Goal: Find specific page/section: Find specific page/section

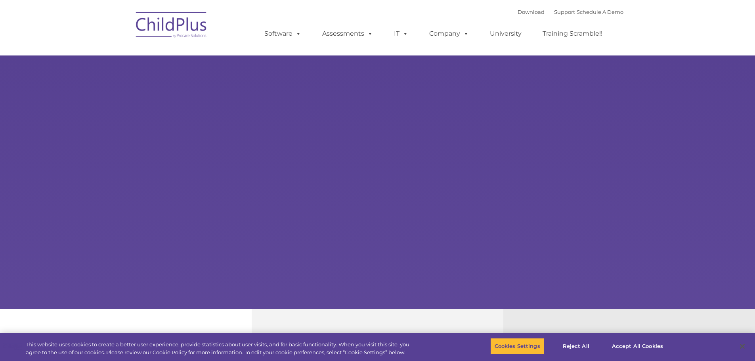
select select "MEDIUM"
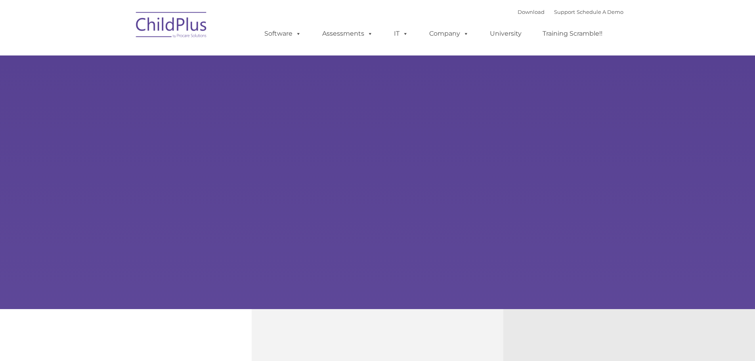
select select "MEDIUM"
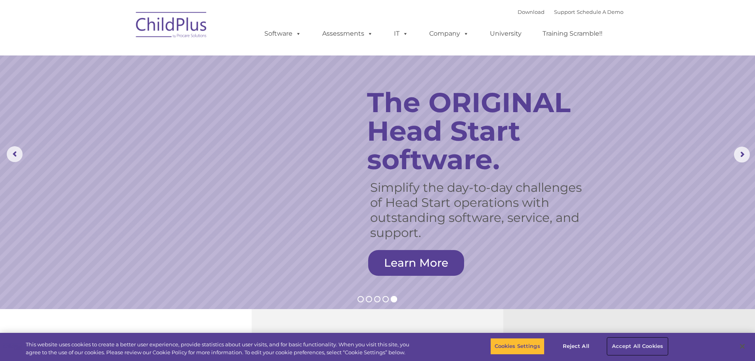
click at [639, 344] on button "Accept All Cookies" at bounding box center [637, 346] width 60 height 17
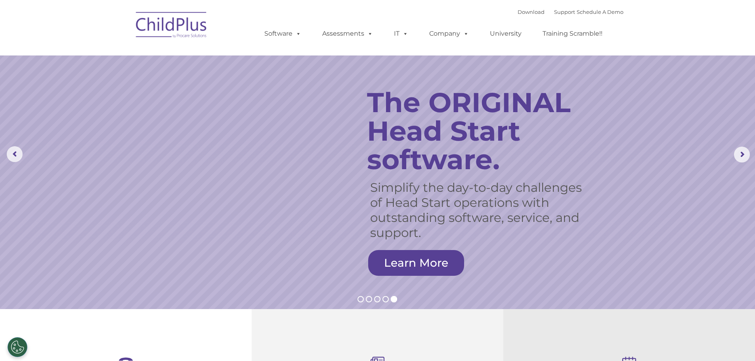
click at [172, 30] on img at bounding box center [171, 26] width 79 height 40
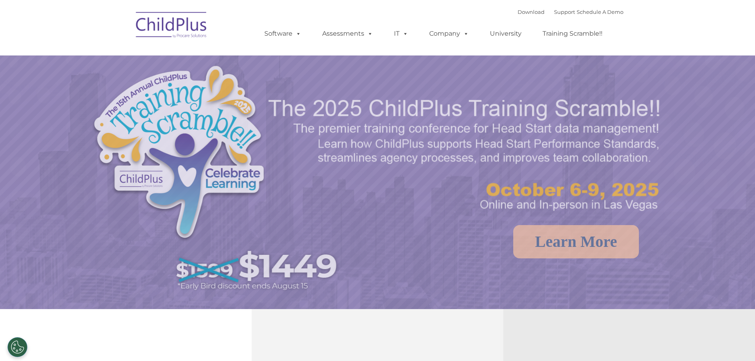
select select "MEDIUM"
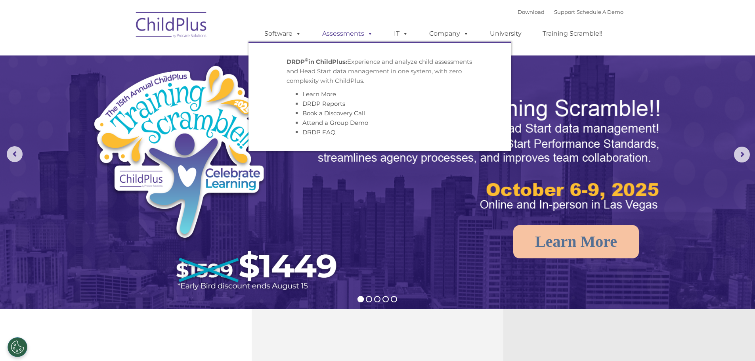
click at [366, 30] on span at bounding box center [368, 34] width 9 height 8
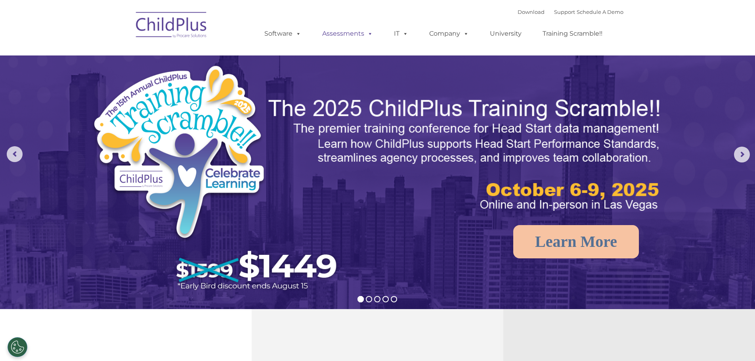
click at [375, 30] on link "Assessments" at bounding box center [347, 34] width 67 height 16
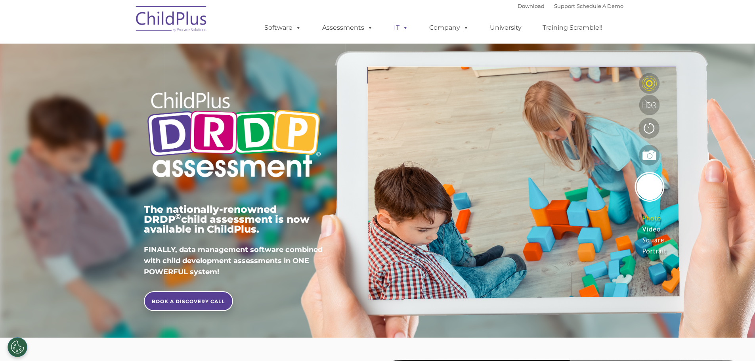
type input ""
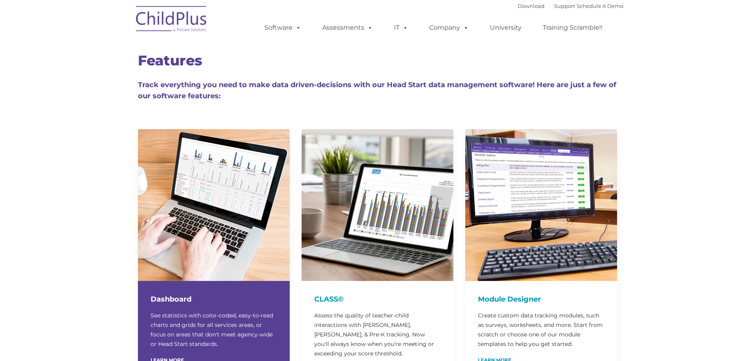
type input ""
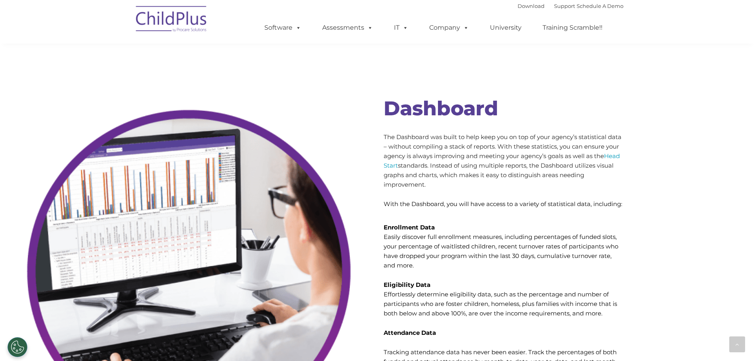
scroll to position [2327, 0]
